Goal: Task Accomplishment & Management: Use online tool/utility

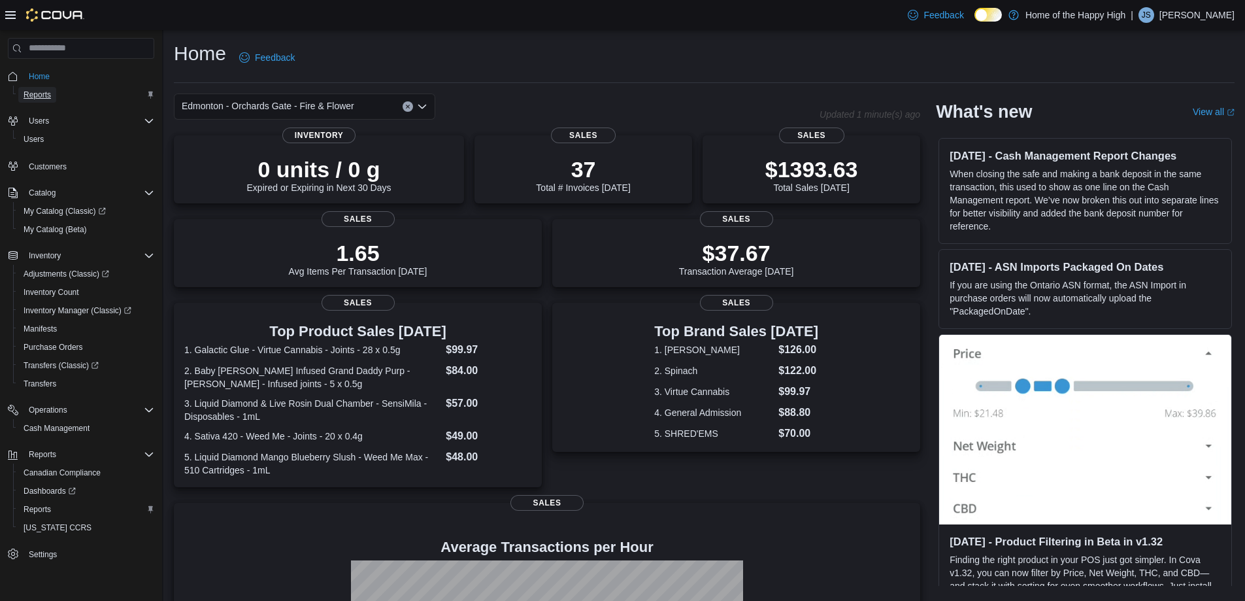
click at [48, 90] on span "Reports" at bounding box center [37, 95] width 27 height 10
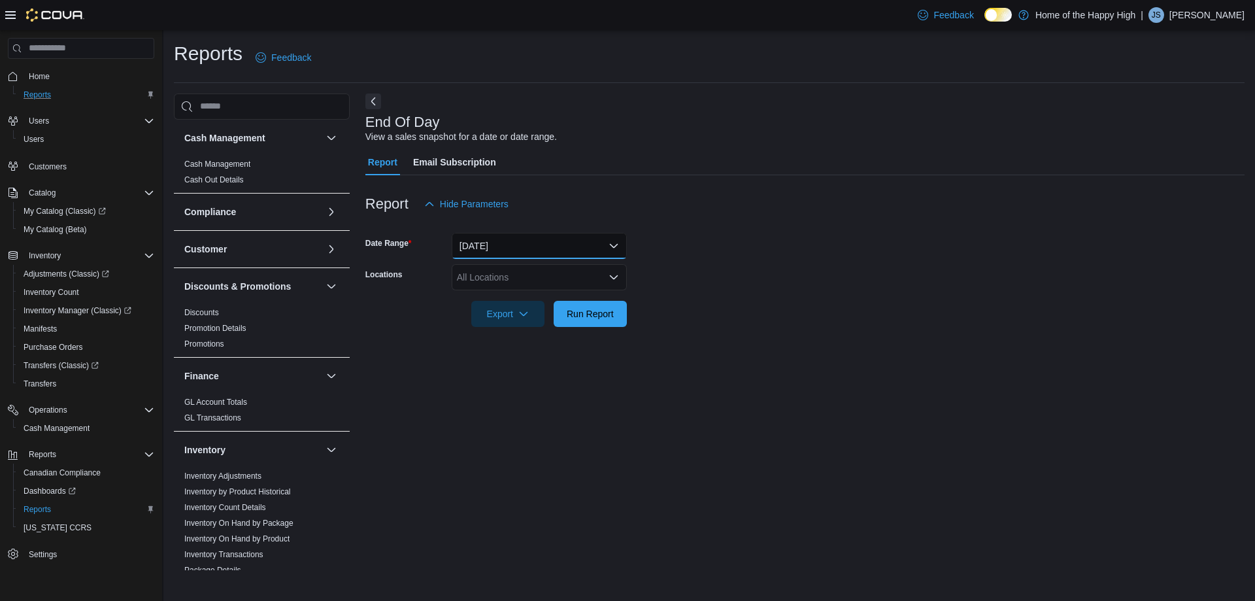
click at [586, 247] on button "[DATE]" at bounding box center [539, 246] width 175 height 26
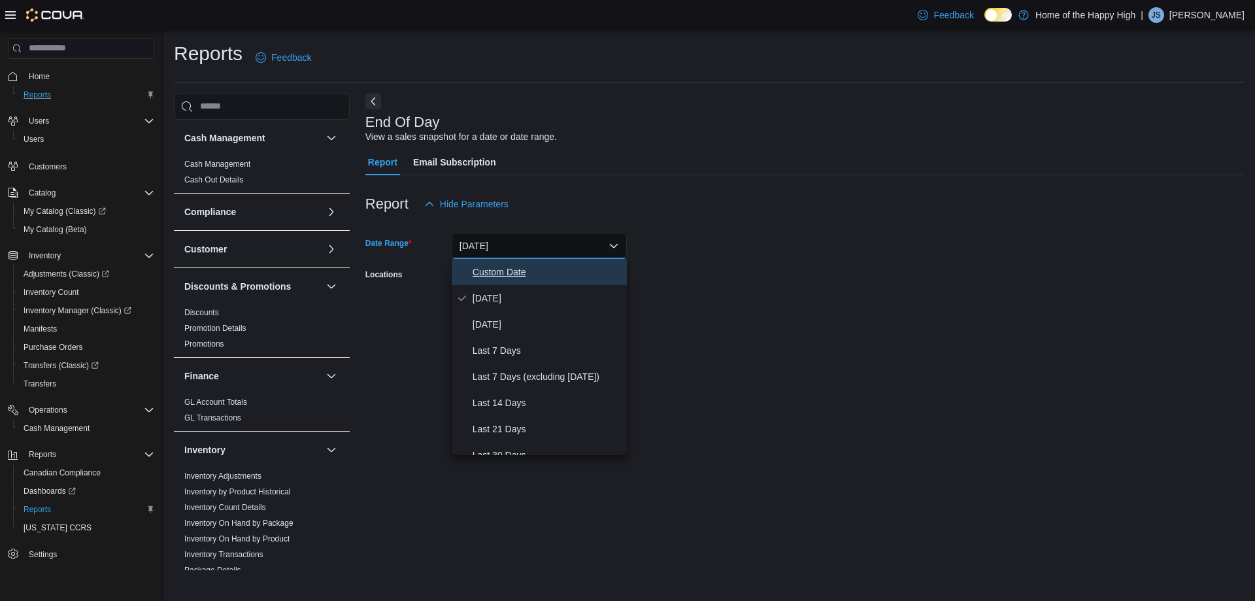
click at [520, 272] on span "Custom Date" at bounding box center [546, 272] width 149 height 16
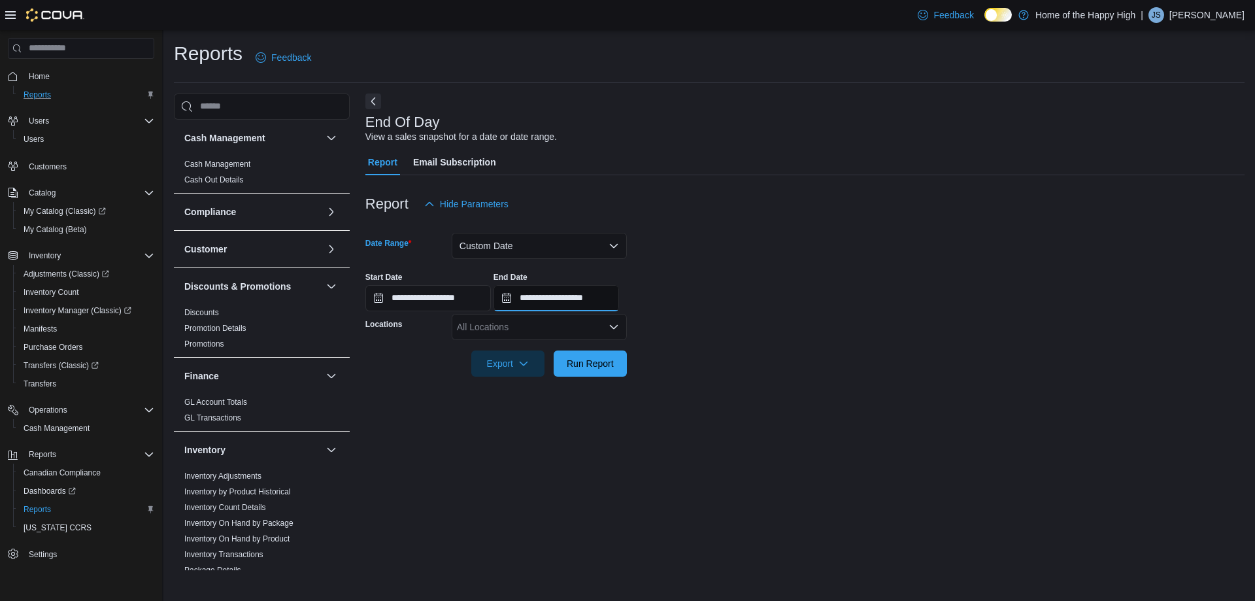
click at [591, 309] on input "**********" at bounding box center [555, 298] width 125 height 26
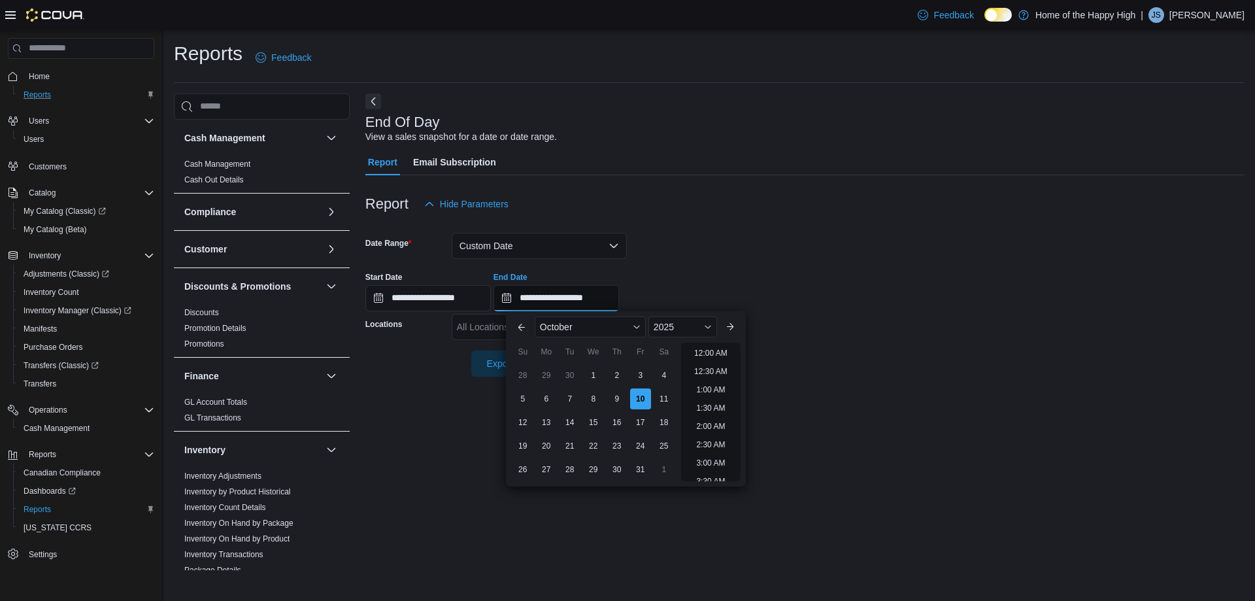
scroll to position [742, 0]
click at [559, 247] on button "Custom Date" at bounding box center [539, 246] width 175 height 26
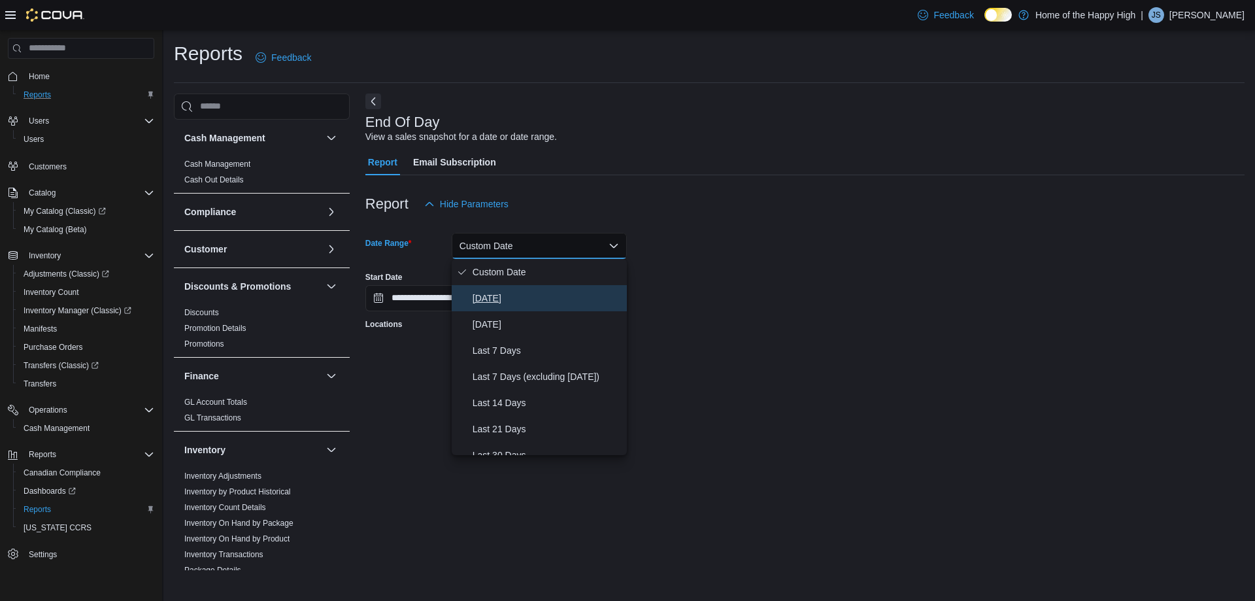
click at [505, 292] on span "[DATE]" at bounding box center [546, 298] width 149 height 16
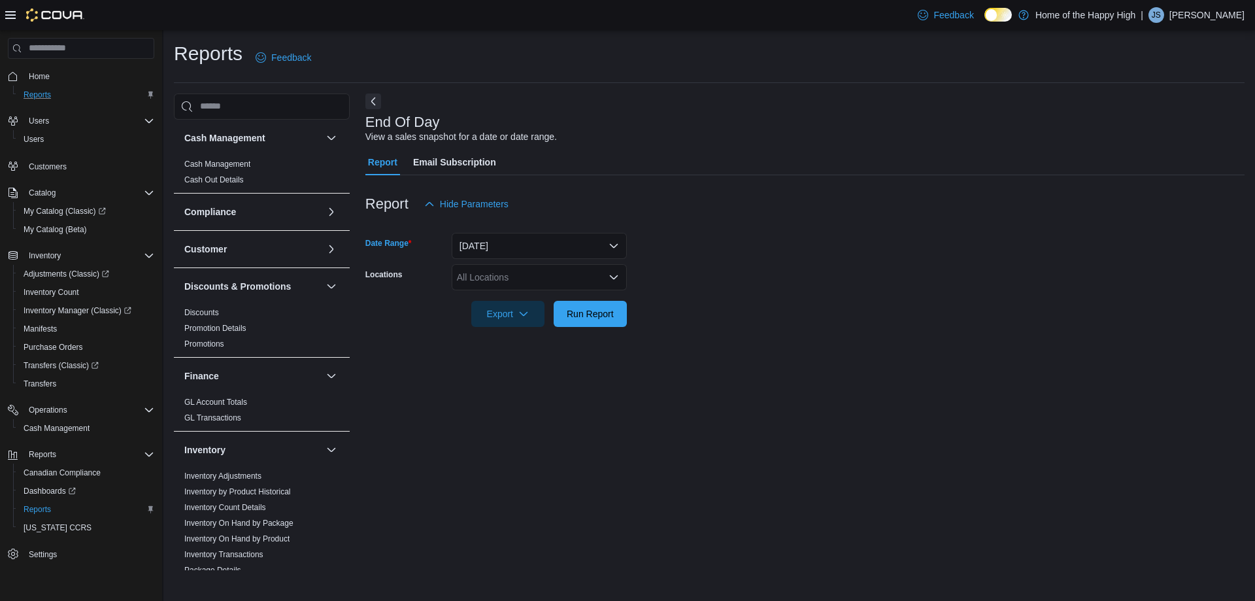
click at [614, 274] on icon "Open list of options" at bounding box center [613, 277] width 10 height 10
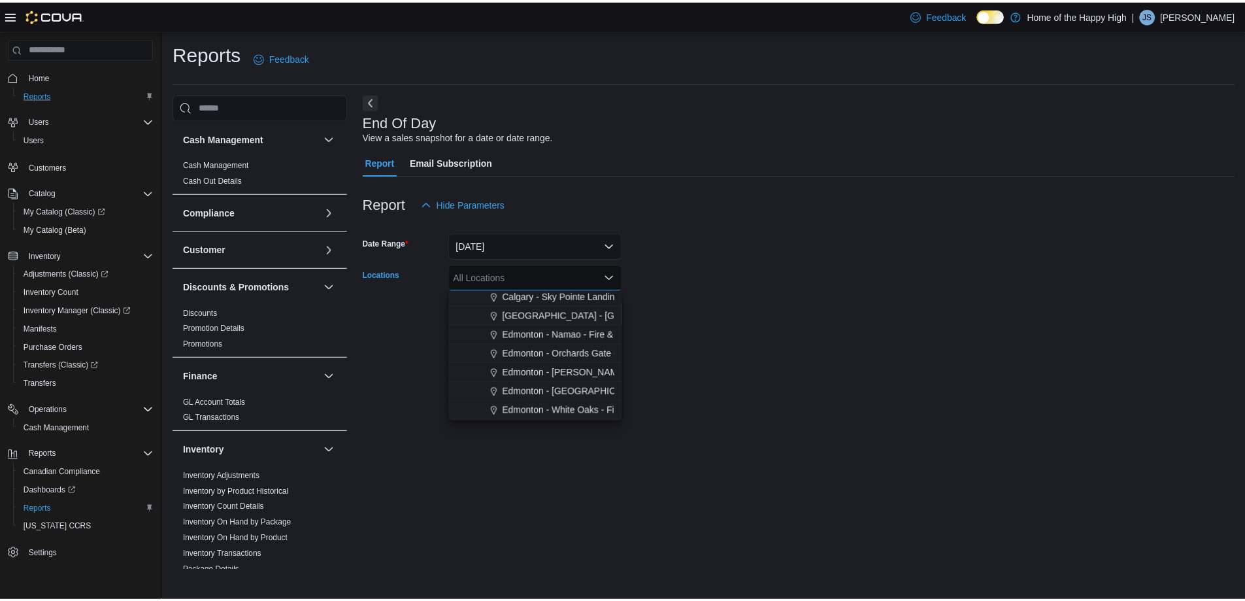
scroll to position [392, 0]
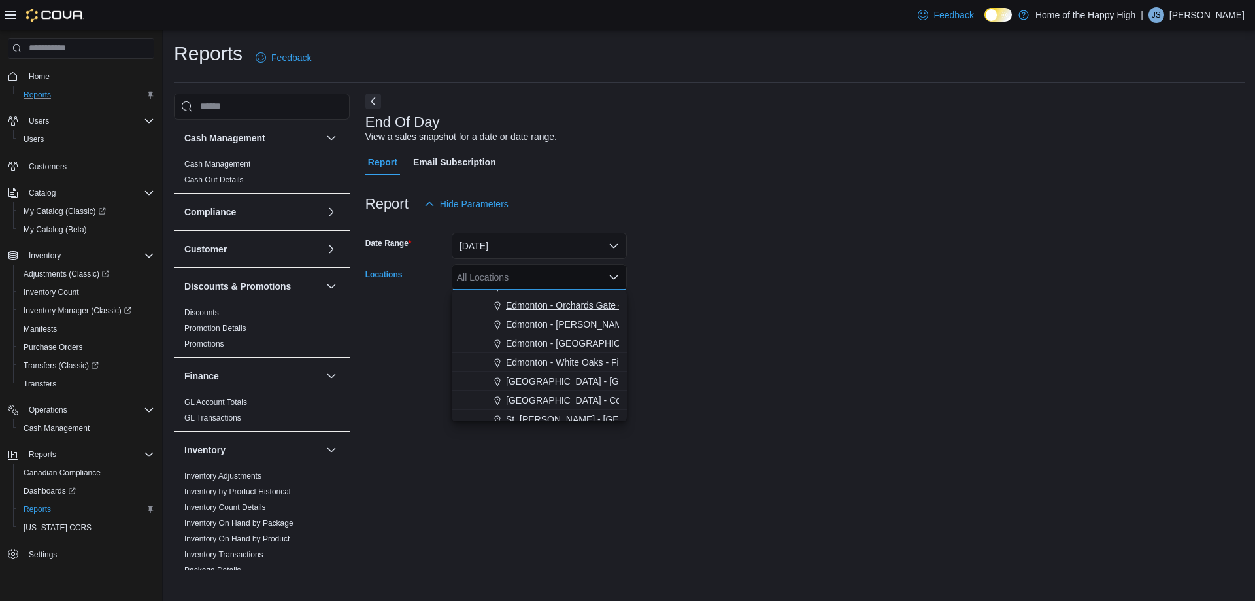
click at [597, 305] on span "Edmonton - Orchards Gate - Fire & Flower" at bounding box center [592, 305] width 173 height 13
click at [696, 291] on div at bounding box center [804, 295] width 879 height 10
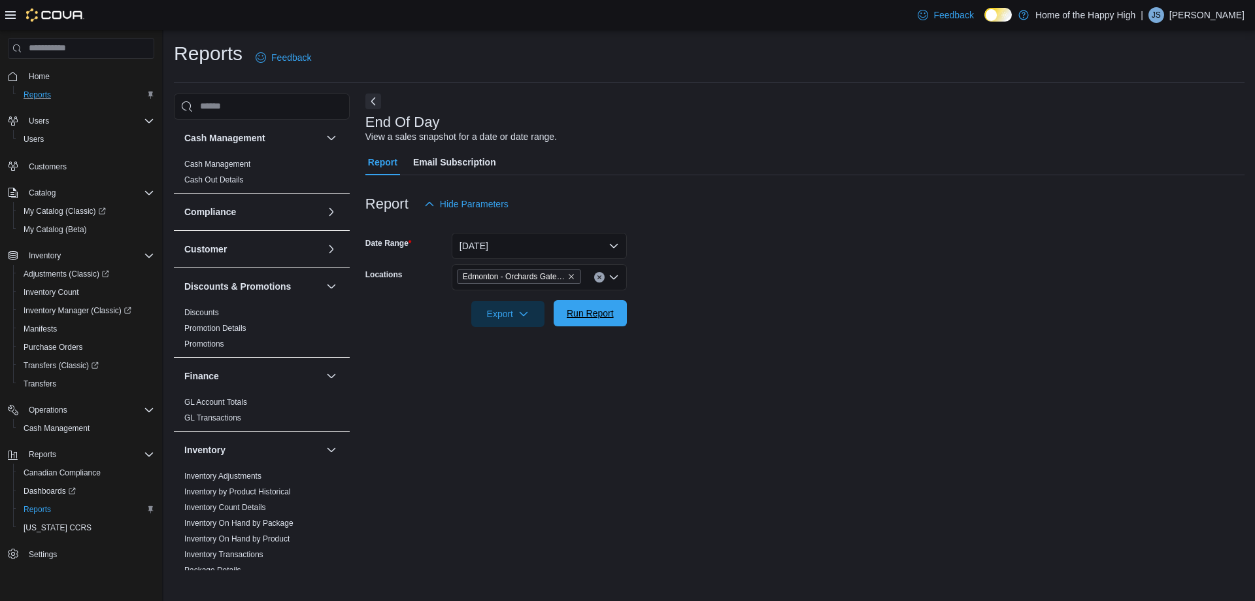
click at [579, 306] on span "Run Report" at bounding box center [590, 313] width 58 height 26
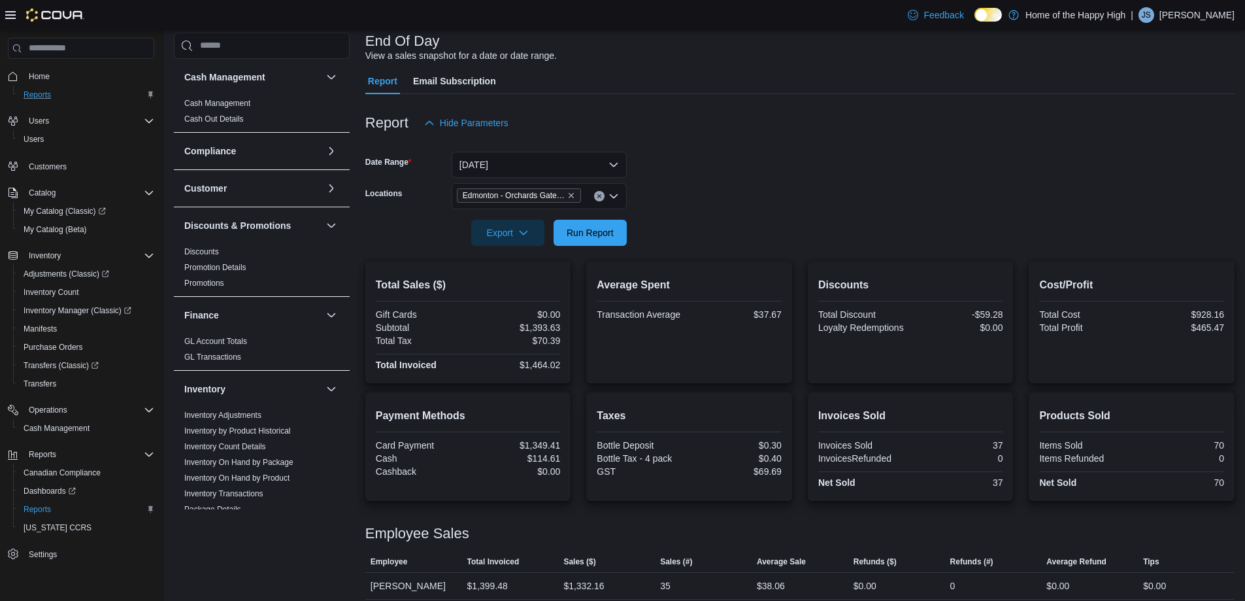
scroll to position [52, 0]
